Goal: Task Accomplishment & Management: Use online tool/utility

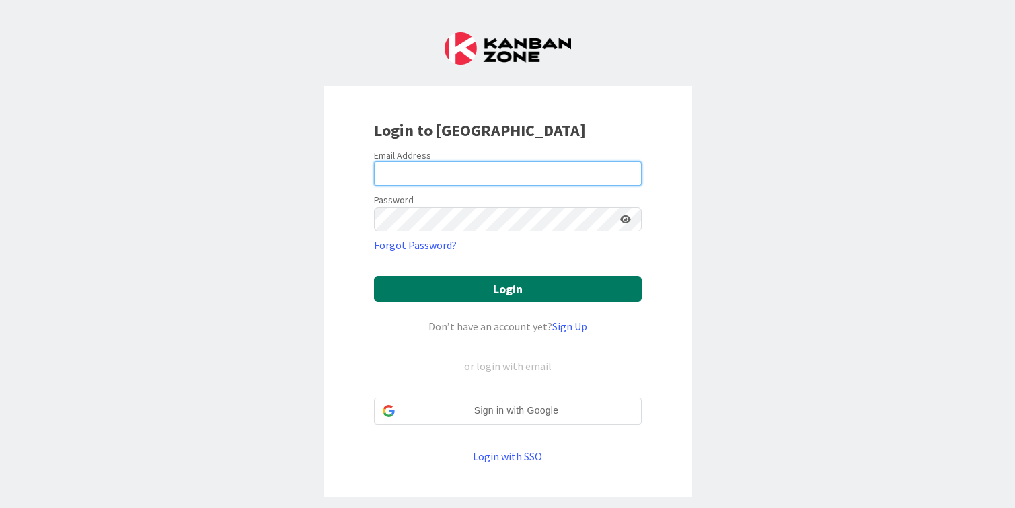
type input "[PERSON_NAME][EMAIL_ADDRESS][DOMAIN_NAME]"
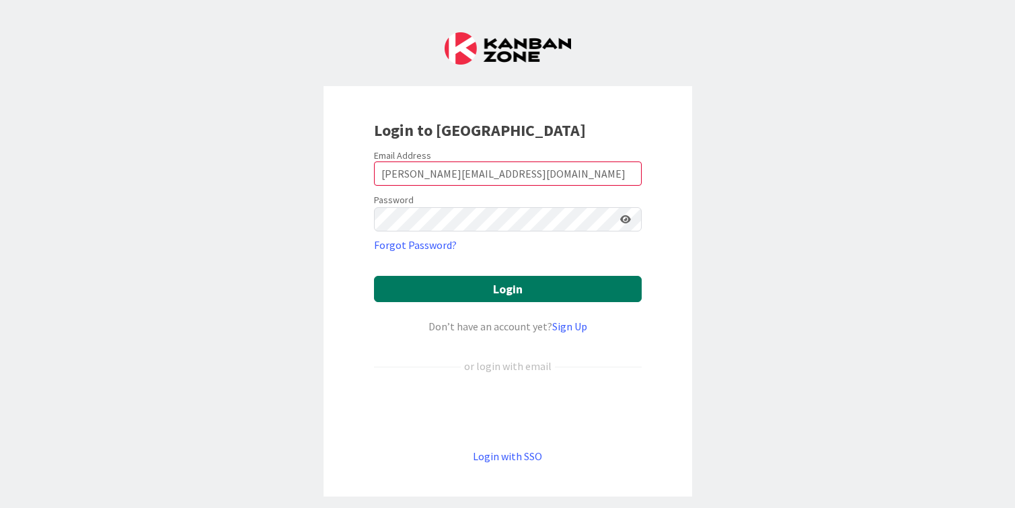
click at [497, 285] on button "Login" at bounding box center [508, 289] width 268 height 26
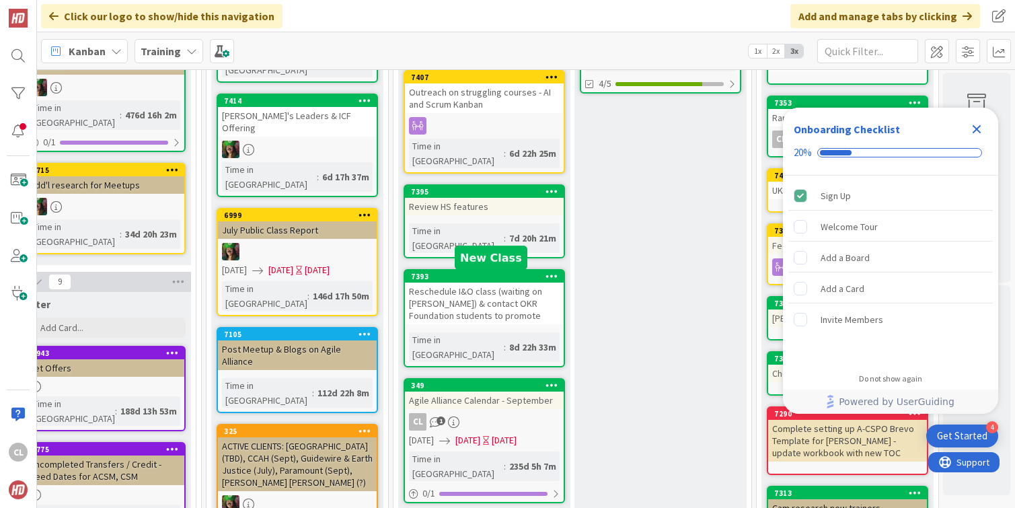
scroll to position [209, 584]
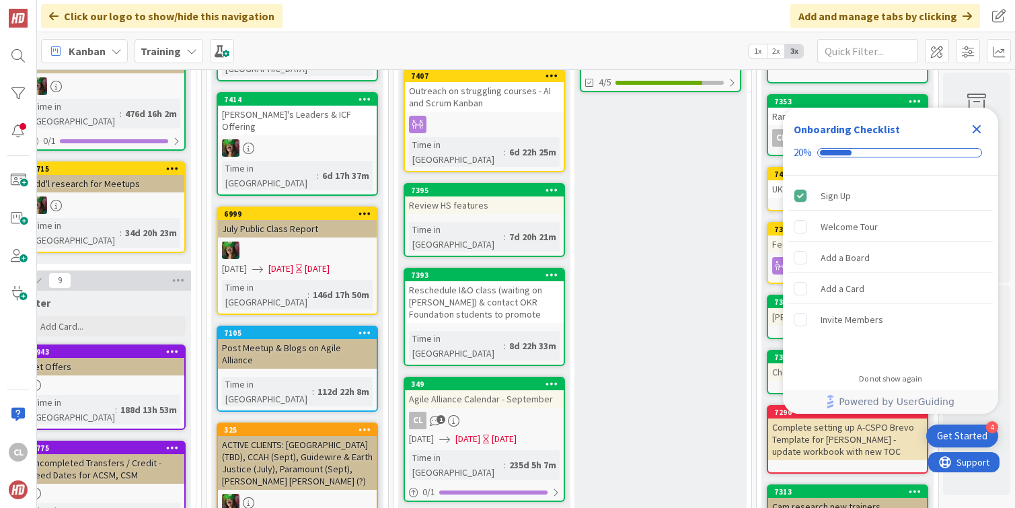
click at [462, 412] on div "CL 1" at bounding box center [484, 420] width 159 height 17
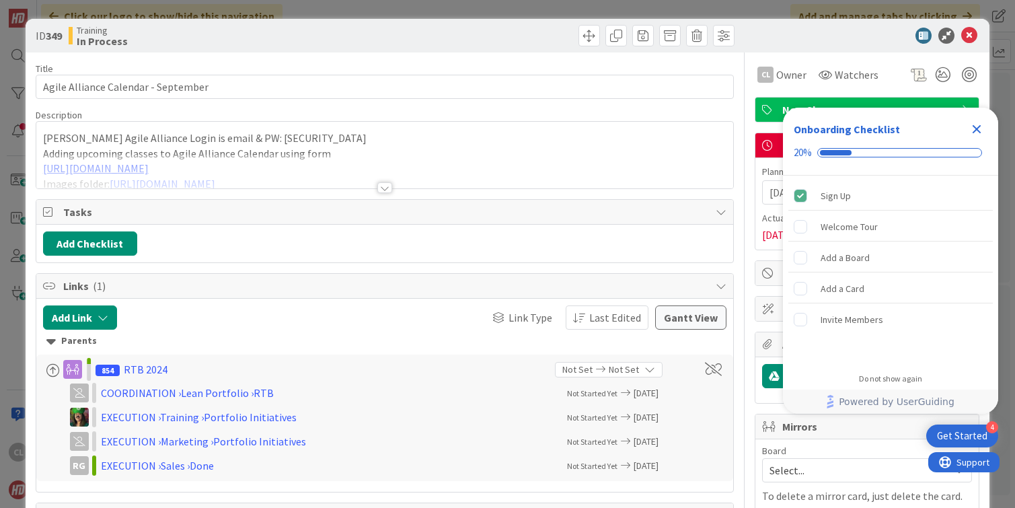
click at [363, 186] on div at bounding box center [385, 171] width 698 height 34
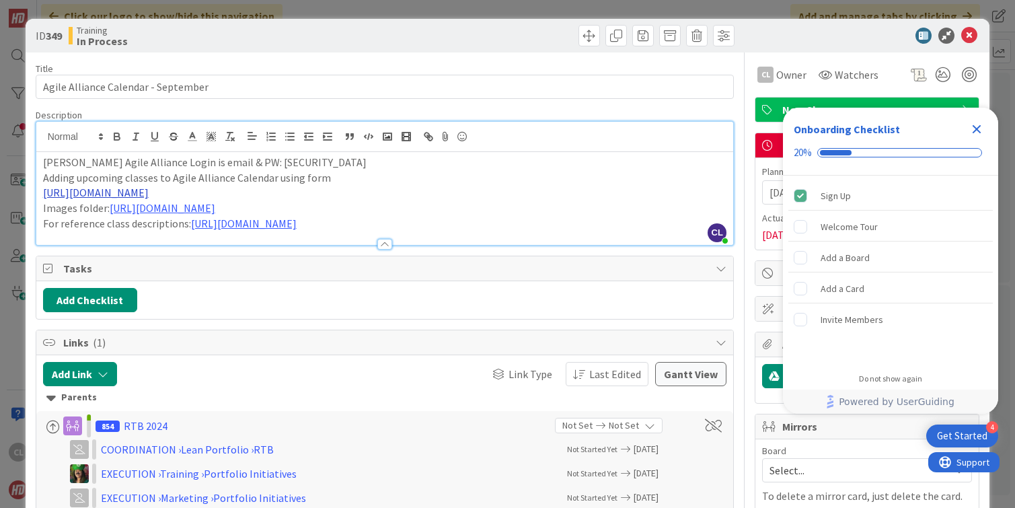
click at [149, 194] on link "[URL][DOMAIN_NAME]" at bounding box center [96, 192] width 106 height 13
click at [186, 220] on link "[URL][DOMAIN_NAME]" at bounding box center [154, 218] width 92 height 17
click at [192, 219] on link "[URL][DOMAIN_NAME]" at bounding box center [154, 218] width 92 height 17
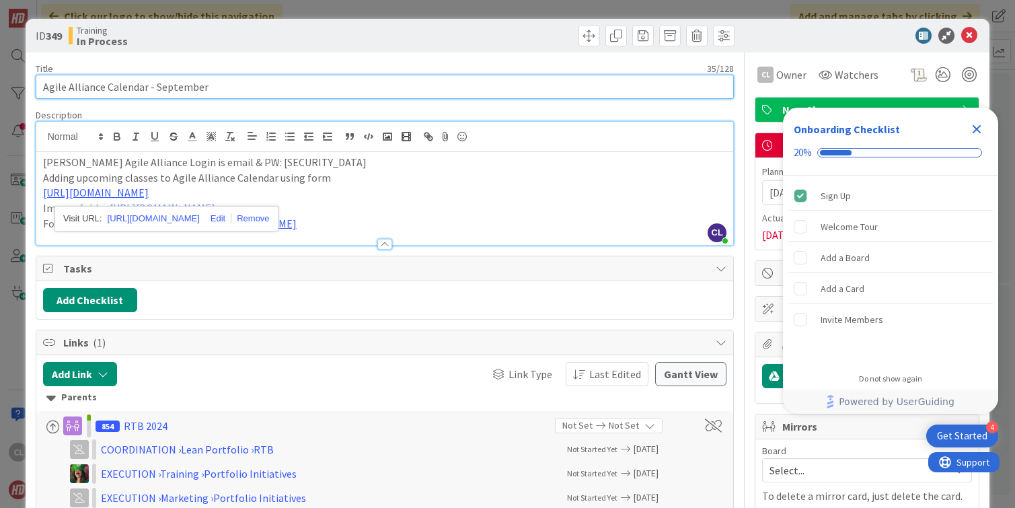
drag, startPoint x: 223, startPoint y: 89, endPoint x: 151, endPoint y: 89, distance: 72.0
click at [151, 89] on input "Agile Alliance Calendar - September" at bounding box center [385, 87] width 699 height 24
type input "Agile Alliance Calendar - Oct"
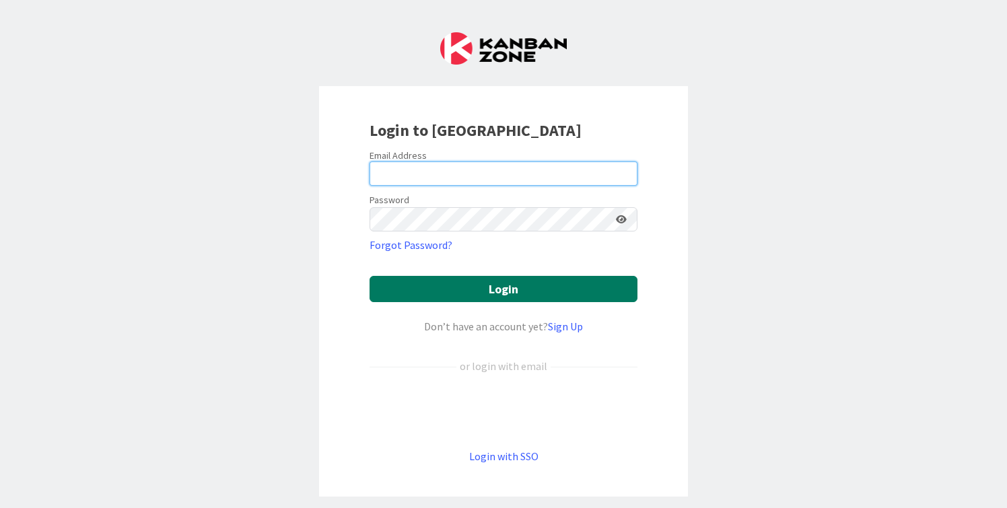
type input "[PERSON_NAME][EMAIL_ADDRESS][DOMAIN_NAME]"
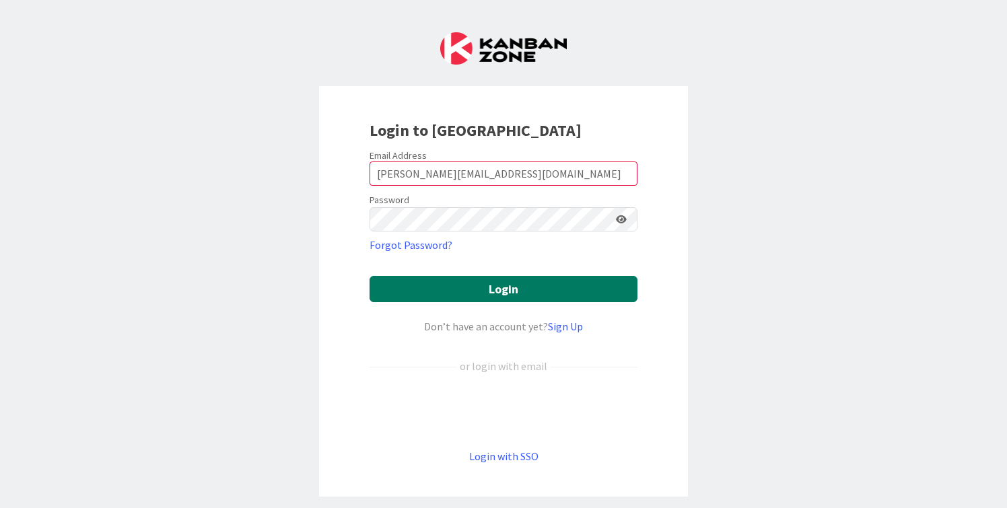
click at [449, 277] on button "Login" at bounding box center [503, 289] width 268 height 26
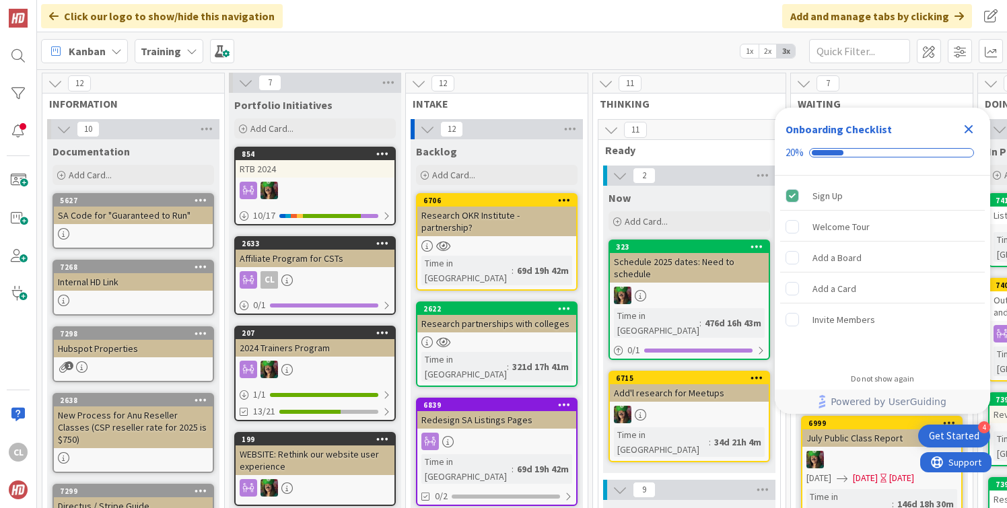
click at [186, 55] on icon at bounding box center [191, 51] width 11 height 11
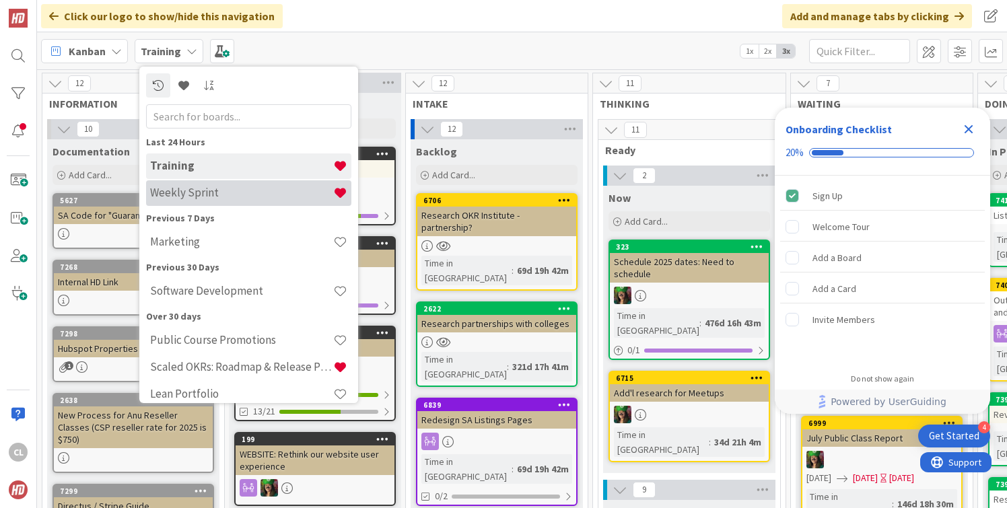
click at [185, 193] on h4 "Weekly Sprint" at bounding box center [241, 192] width 183 height 13
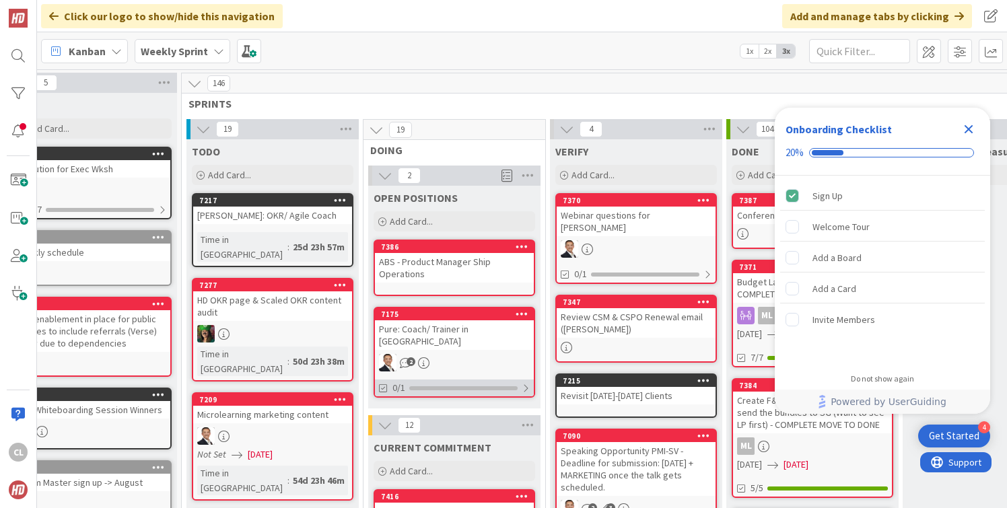
scroll to position [0, 39]
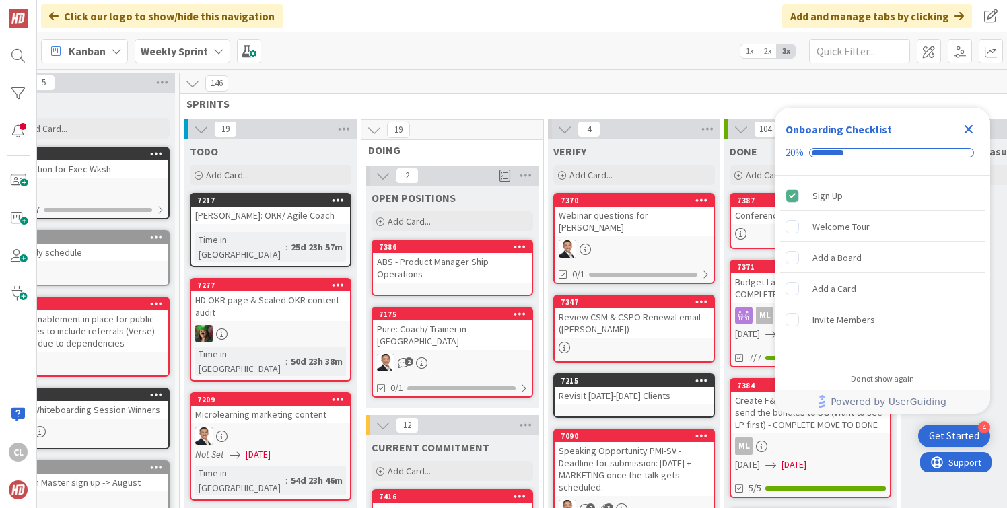
click at [968, 122] on icon "Close Checklist" at bounding box center [968, 129] width 16 height 16
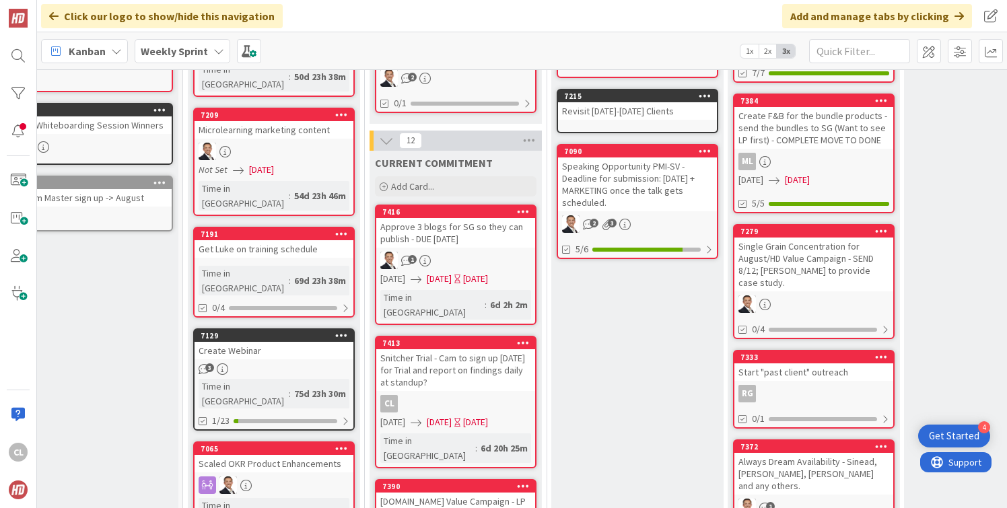
scroll to position [287, 34]
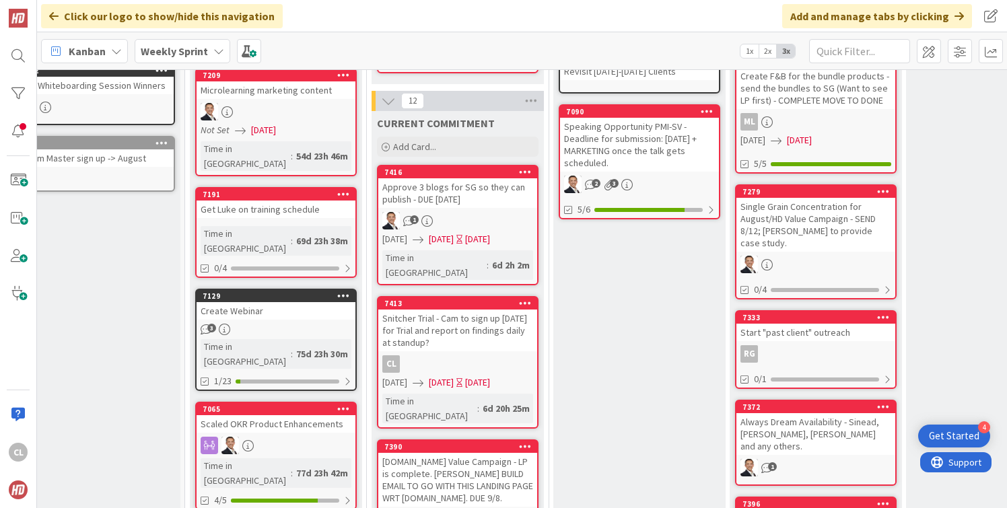
scroll to position [327, 34]
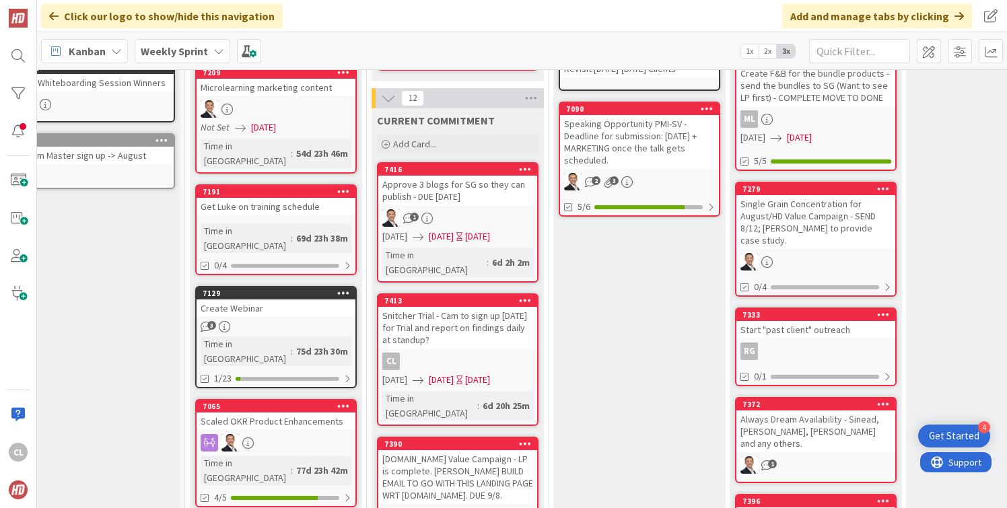
click at [463, 186] on div "Approve 3 blogs for SG so they can publish - DUE TODAY 8/29" at bounding box center [457, 191] width 159 height 30
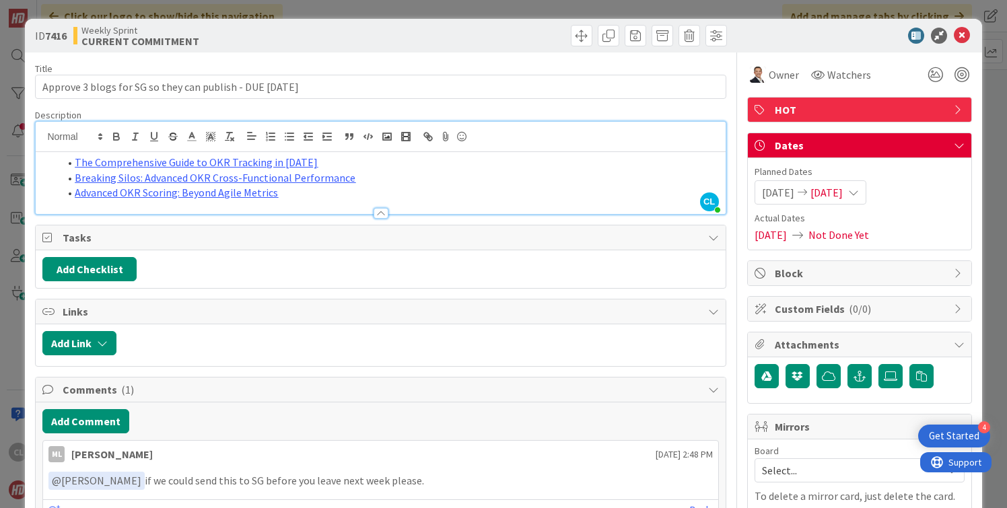
click at [427, 145] on div "CL Cameron Louie just joined The Comprehensive Guide to OKR Tracking in 2025 Br…" at bounding box center [380, 168] width 689 height 92
click at [398, 196] on li "Advanced OKR Scoring: Beyond Agile Metrics" at bounding box center [388, 192] width 659 height 15
click at [962, 35] on icon at bounding box center [961, 36] width 16 height 16
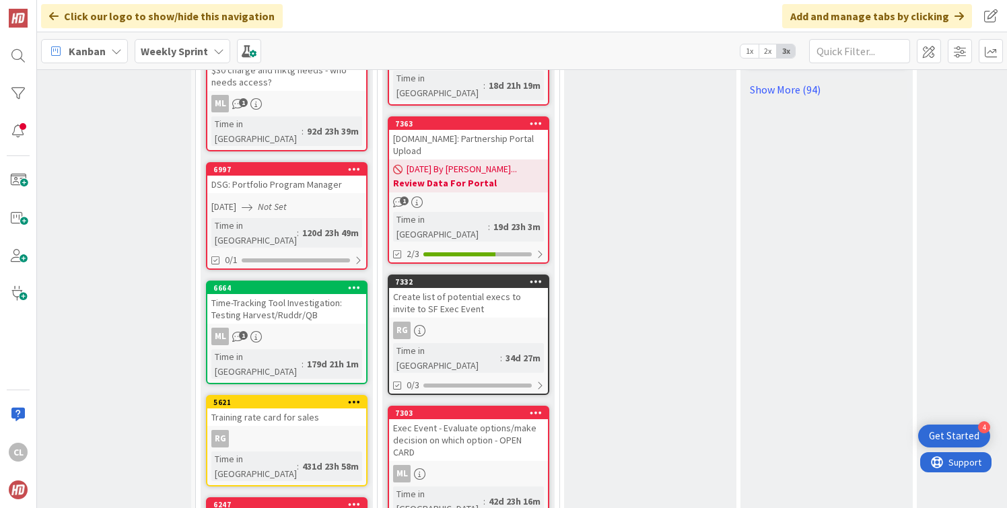
scroll to position [1141, 23]
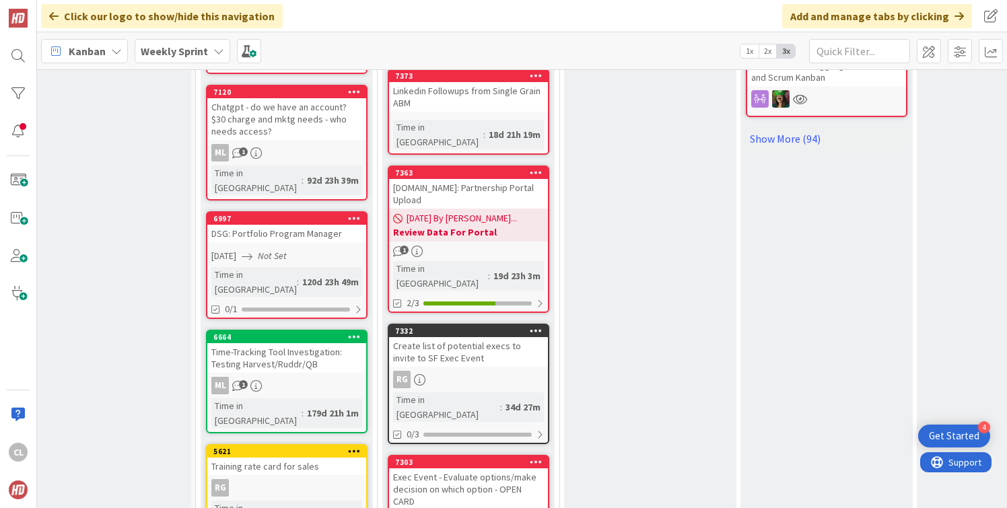
scroll to position [1089, 23]
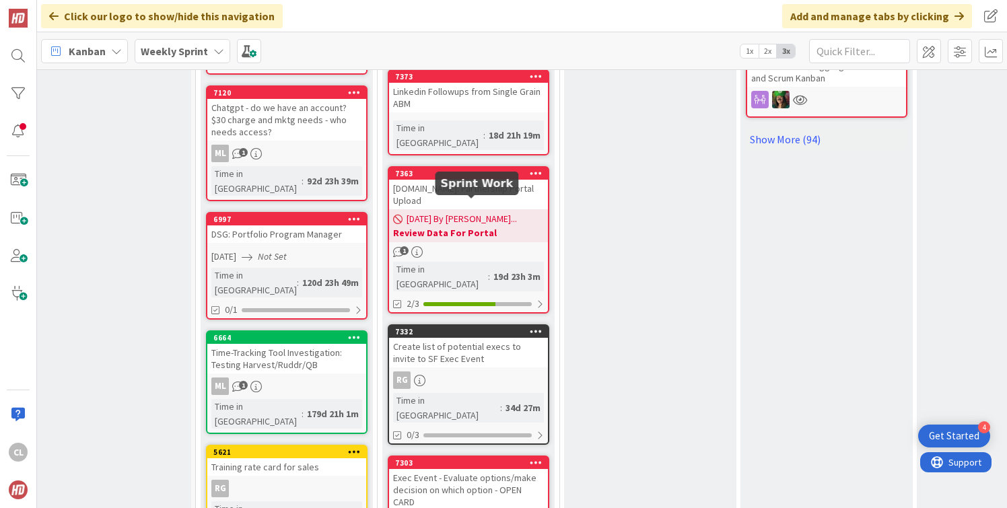
click at [460, 338] on div "Create list of potential execs to invite to SF Exec Event" at bounding box center [468, 353] width 159 height 30
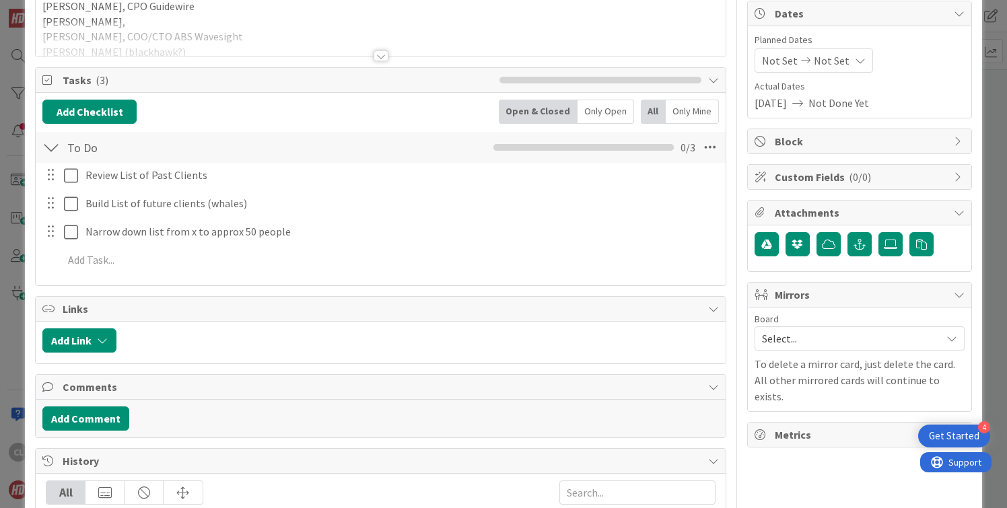
click at [334, 47] on div at bounding box center [380, 39] width 689 height 34
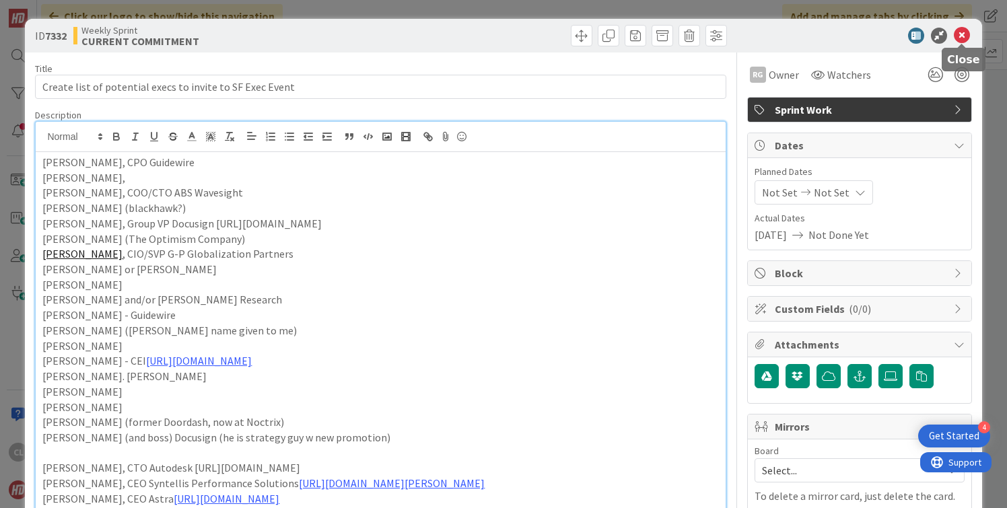
click at [969, 32] on icon at bounding box center [961, 36] width 16 height 16
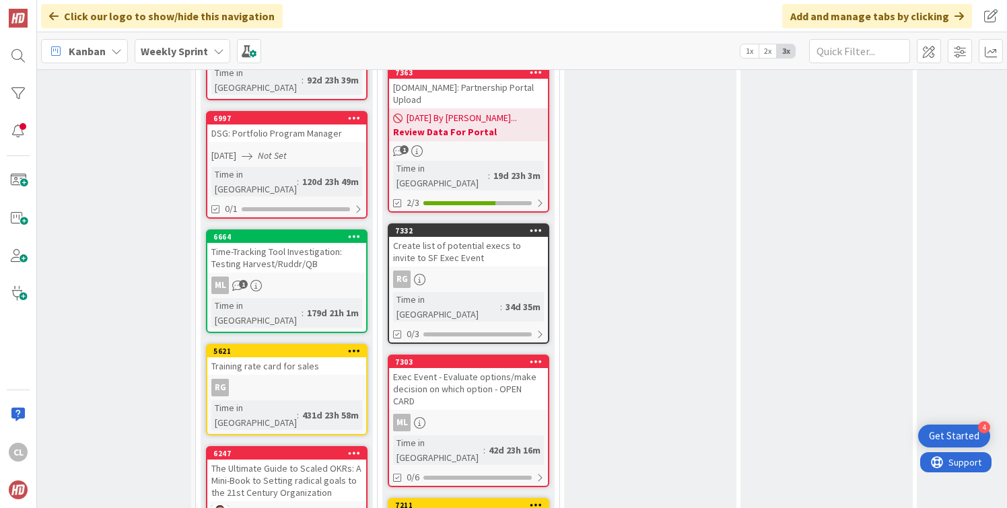
scroll to position [1190, 22]
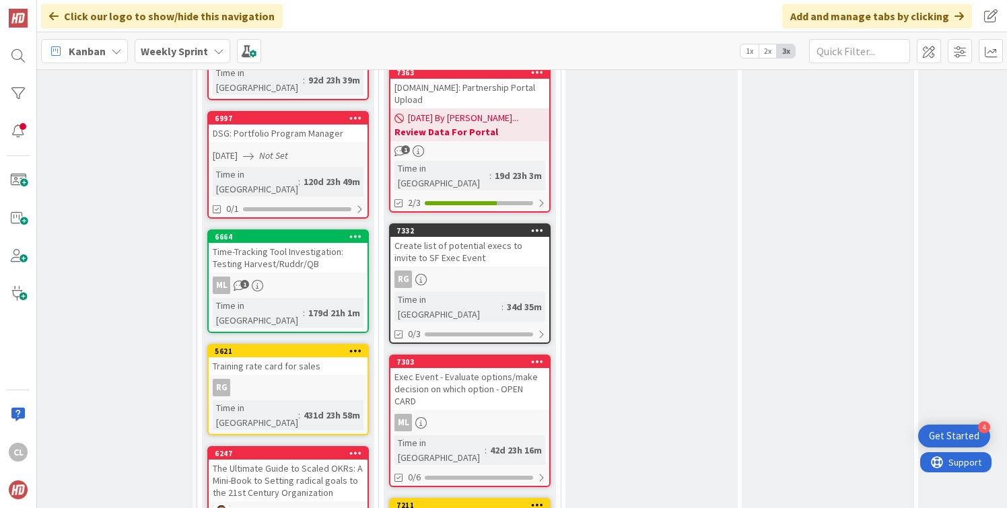
click at [478, 368] on div "Exec Event - Evaluate options/make decision on which option - OPEN CARD" at bounding box center [469, 389] width 159 height 42
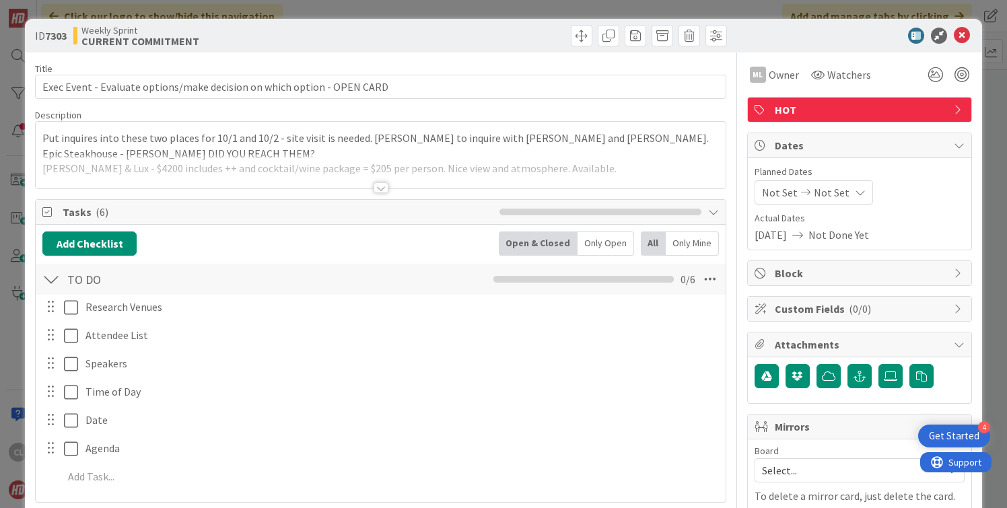
click at [316, 180] on div at bounding box center [380, 171] width 689 height 34
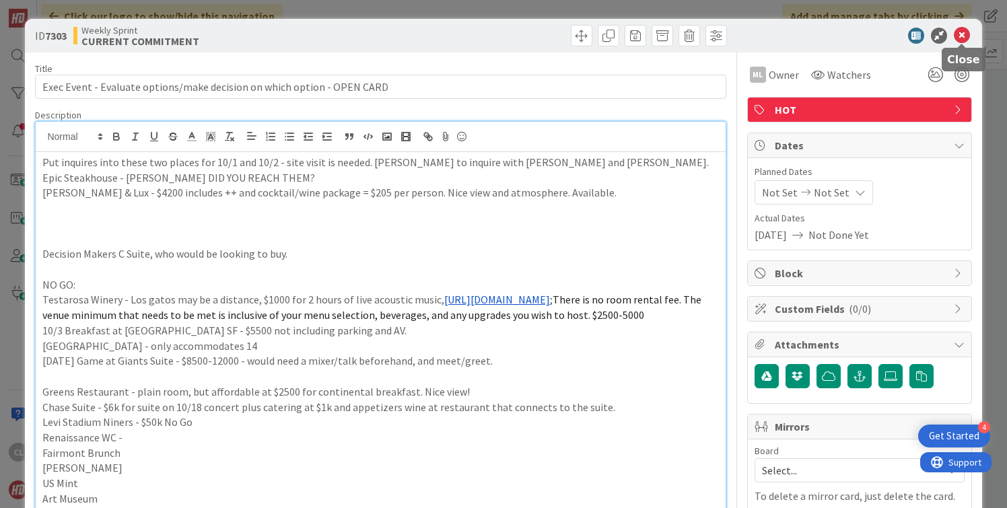
click at [957, 34] on icon at bounding box center [961, 36] width 16 height 16
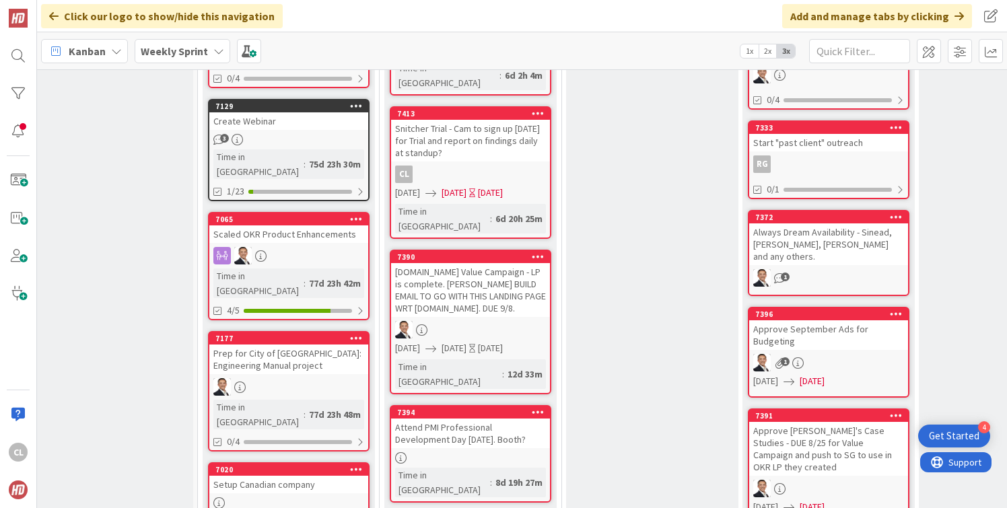
scroll to position [513, 21]
